Goal: Task Accomplishment & Management: Manage account settings

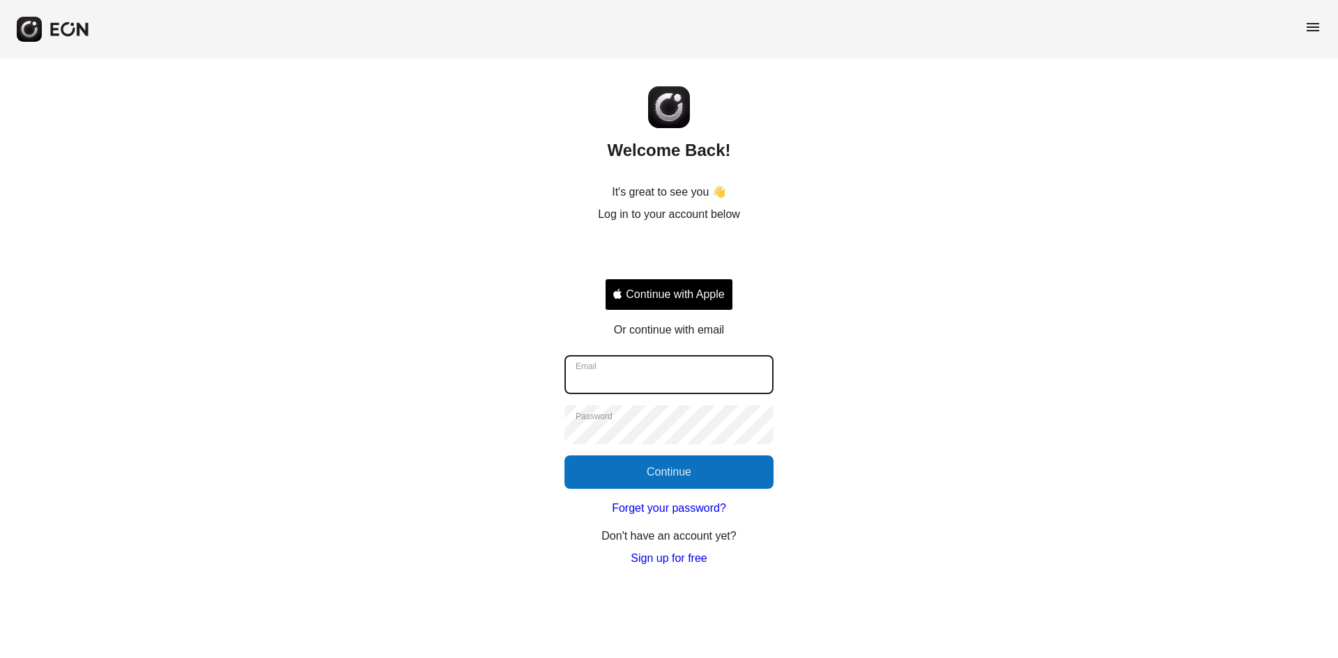
click at [625, 380] on input "Email" at bounding box center [668, 374] width 209 height 39
type input "**********"
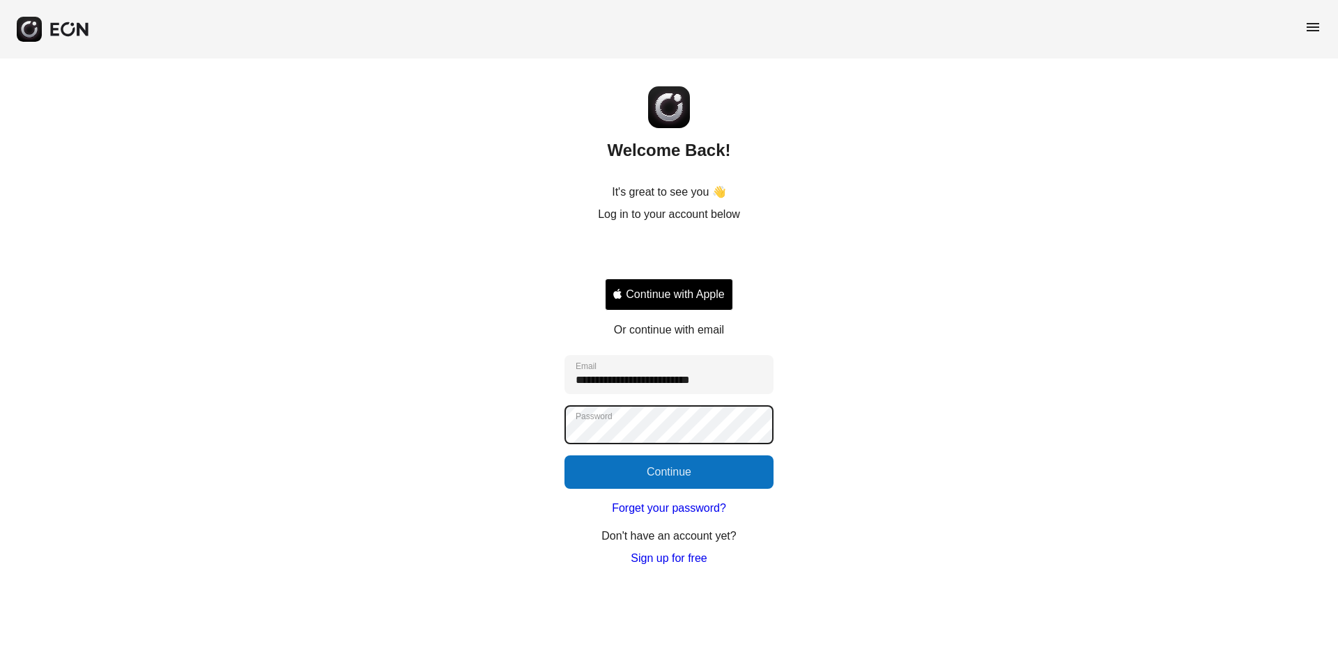
click at [535, 425] on div "**********" at bounding box center [669, 313] width 1338 height 509
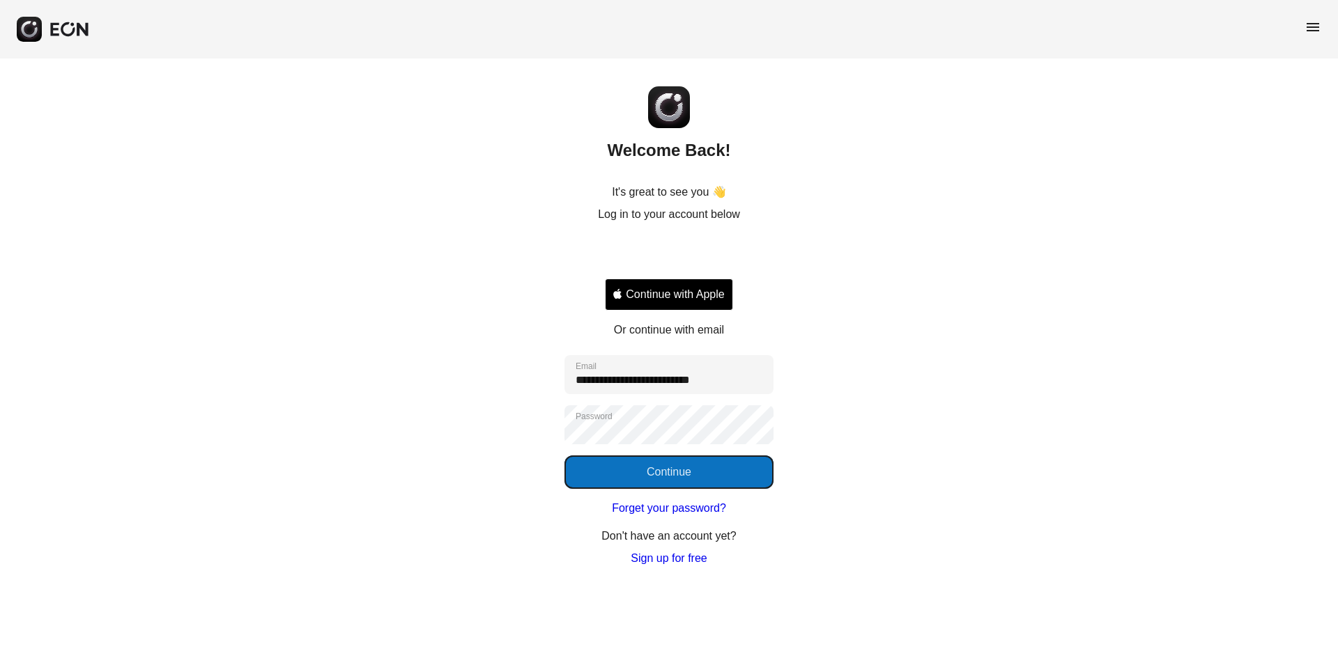
click at [690, 477] on button "Continue" at bounding box center [668, 472] width 209 height 33
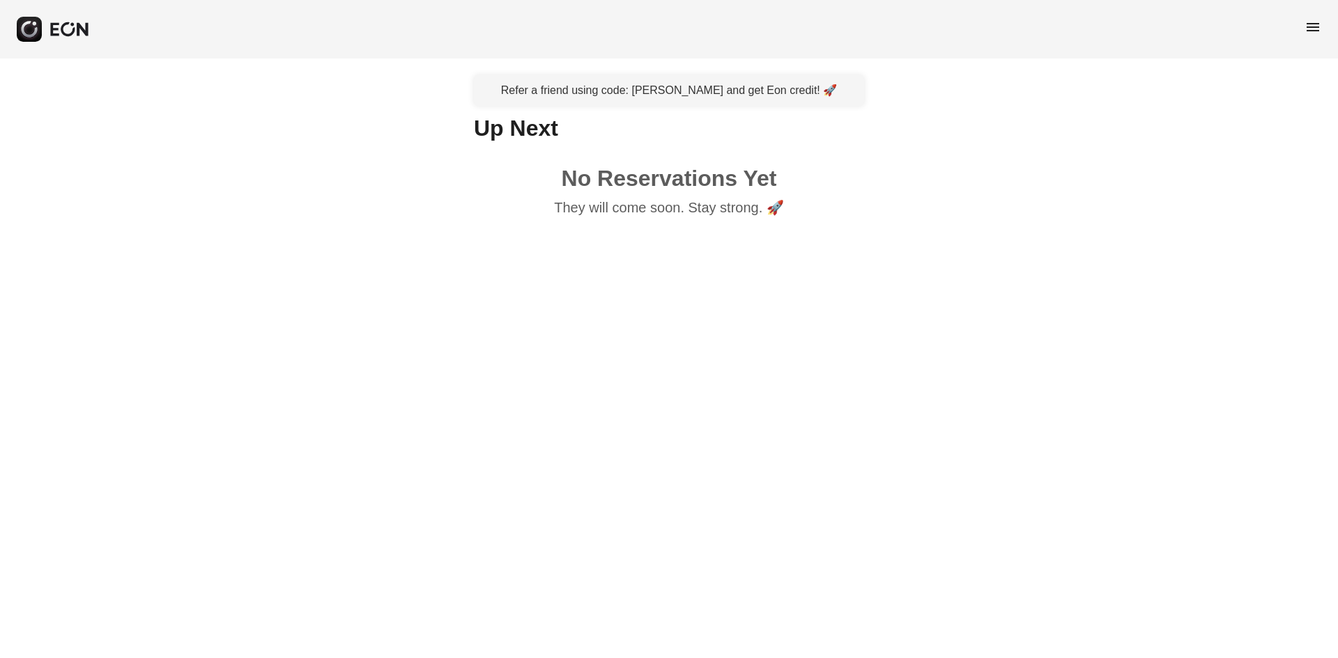
click at [1318, 20] on span "menu" at bounding box center [1312, 27] width 17 height 17
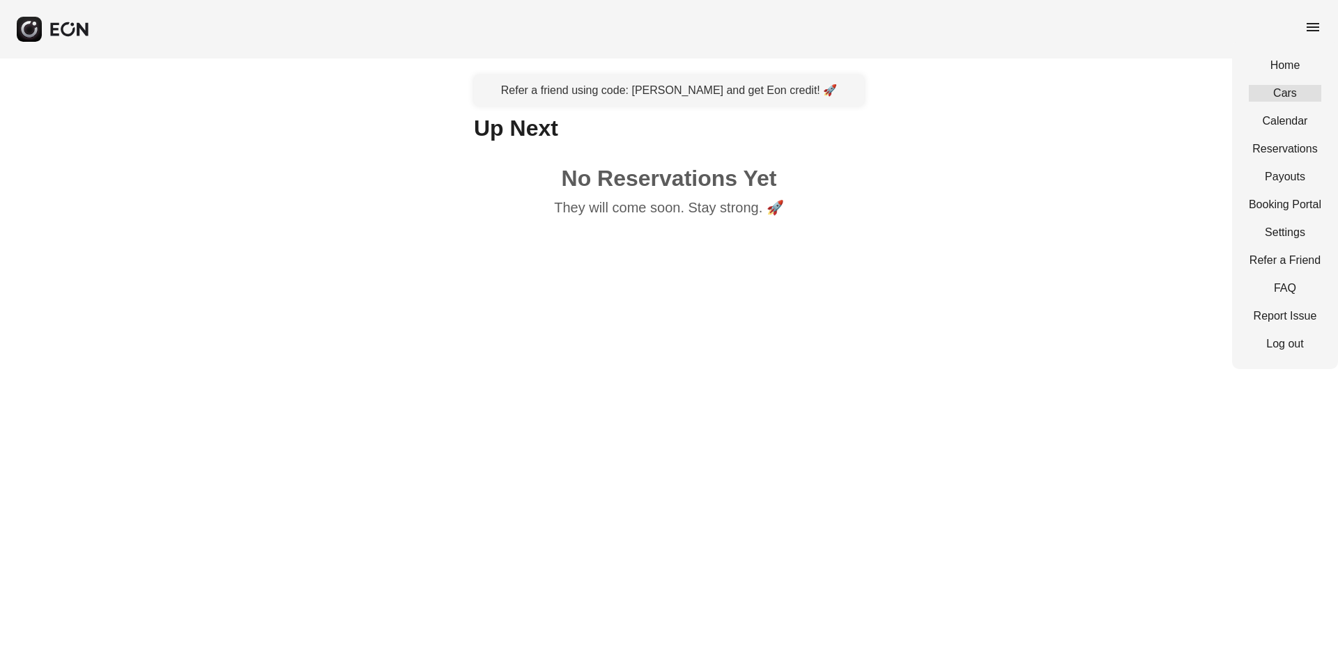
click at [1270, 90] on link "Cars" at bounding box center [1285, 93] width 72 height 17
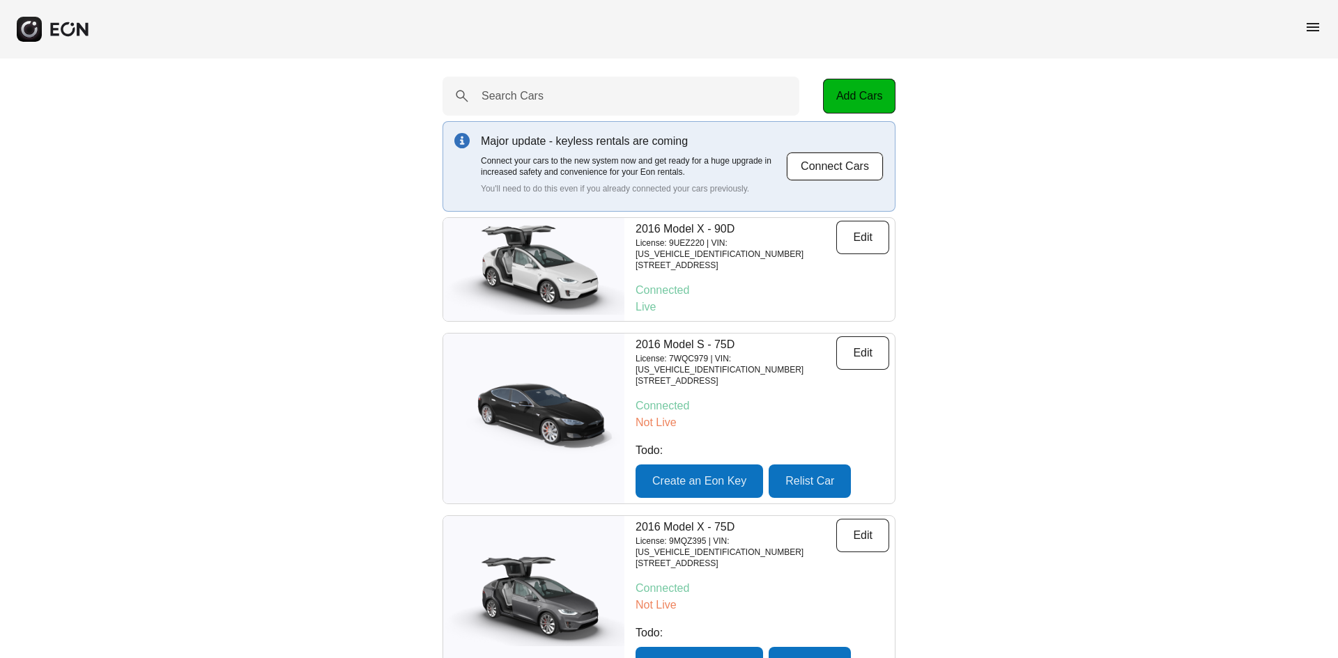
click at [1309, 33] on span "menu" at bounding box center [1312, 27] width 17 height 17
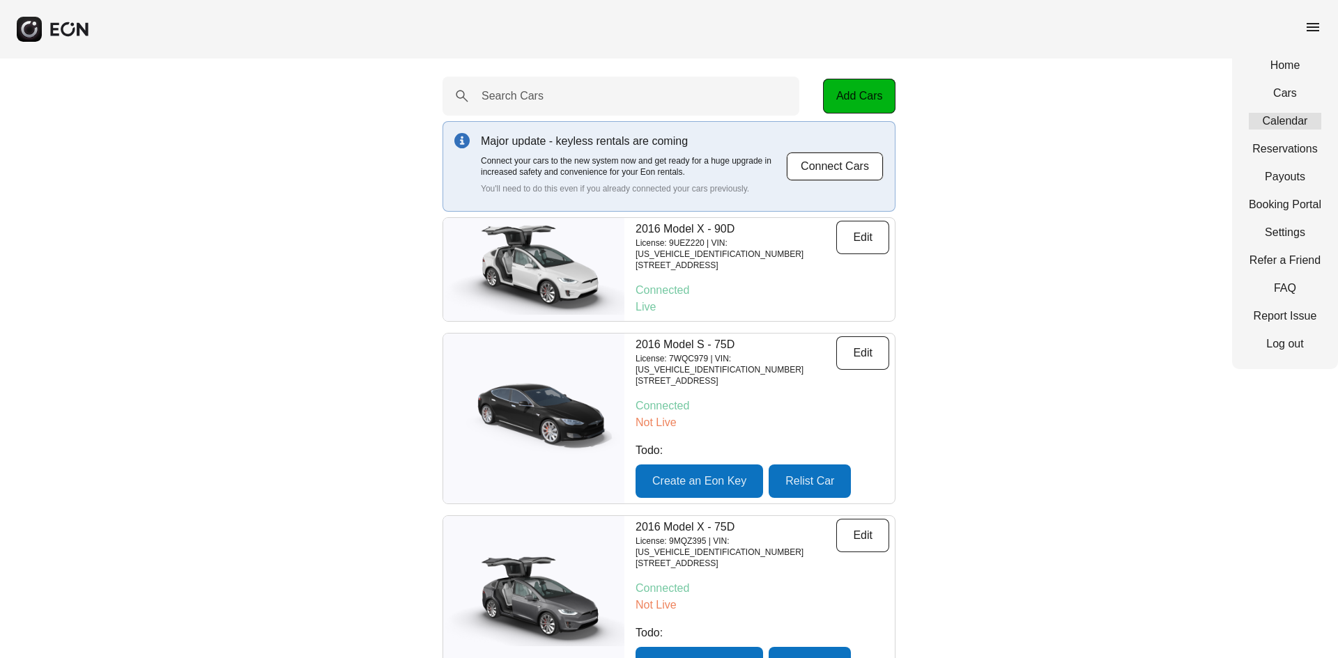
click at [1301, 123] on link "Calendar" at bounding box center [1285, 121] width 72 height 17
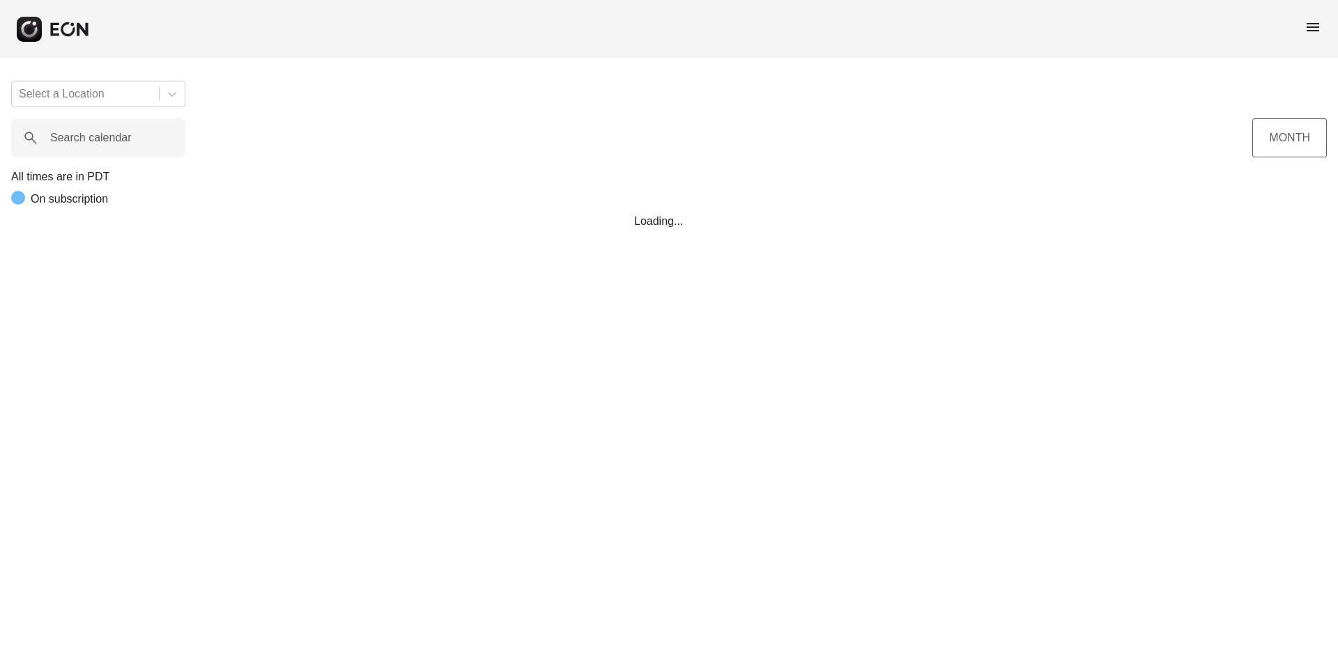
scroll to position [0, 364]
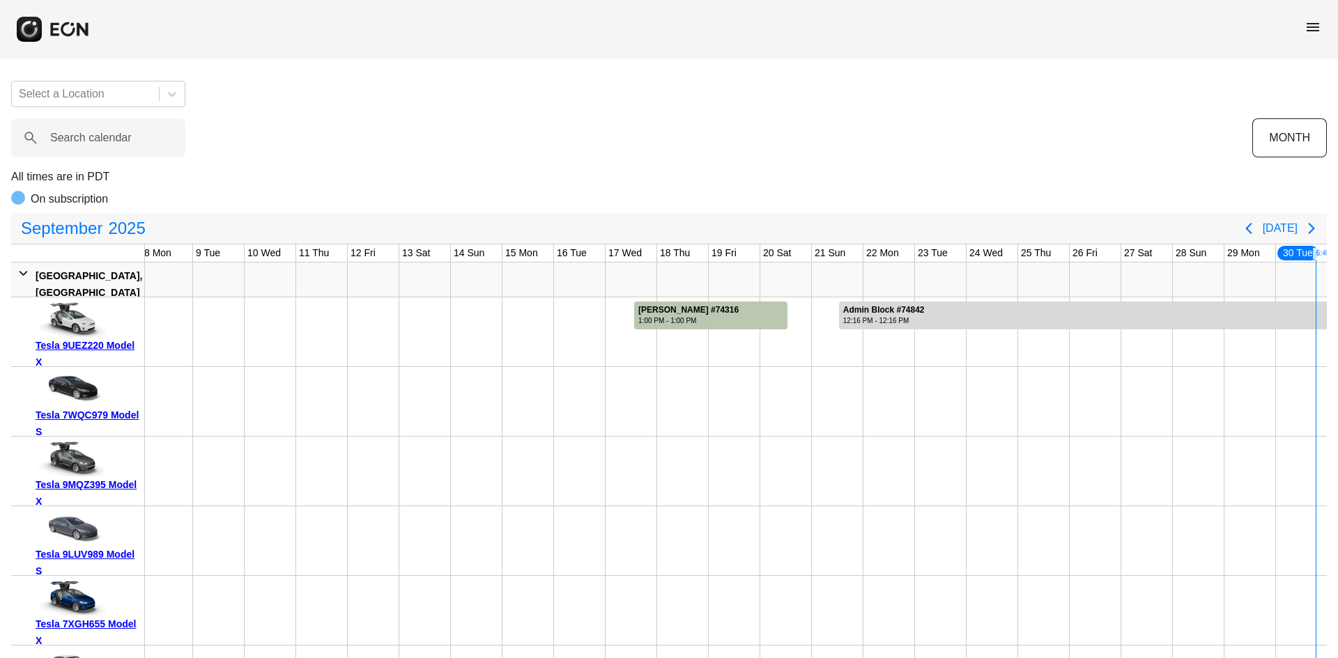
drag, startPoint x: 864, startPoint y: 503, endPoint x: 1044, endPoint y: 504, distance: 179.8
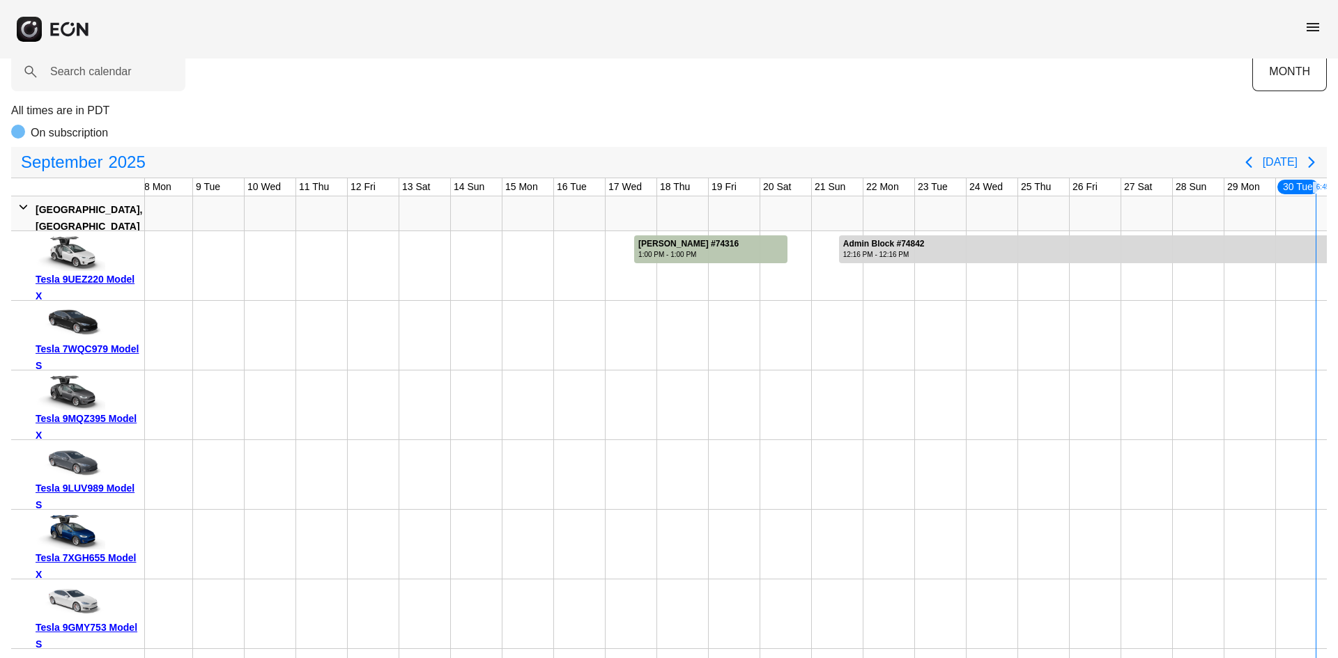
drag, startPoint x: 1079, startPoint y: 499, endPoint x: 1337, endPoint y: 486, distance: 258.8
click at [1311, 165] on icon "Next page" at bounding box center [1311, 162] width 6 height 11
